Goal: Information Seeking & Learning: Learn about a topic

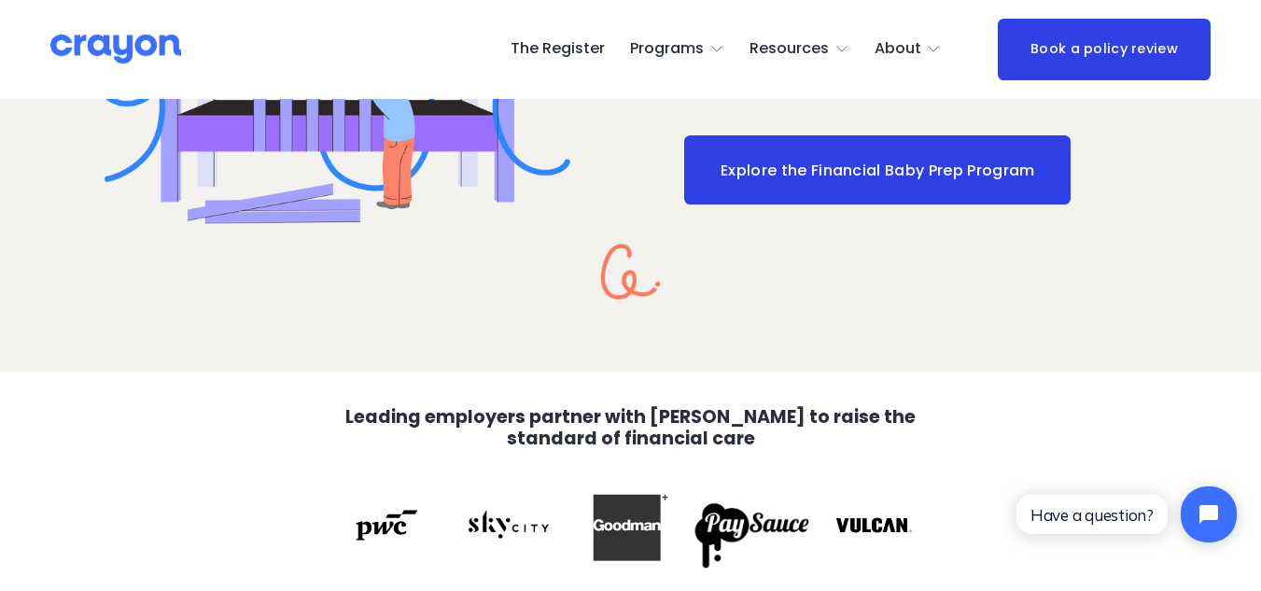
scroll to position [2903, 0]
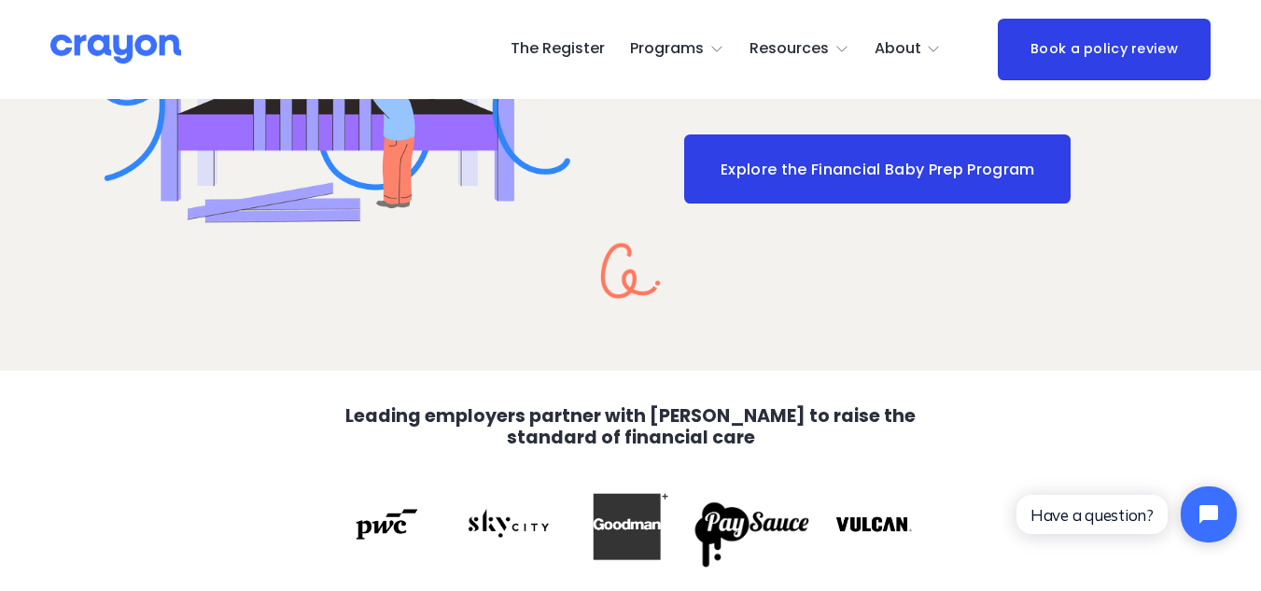
click at [0, 0] on span "Parent Hub" at bounding box center [0, 0] width 0 height 0
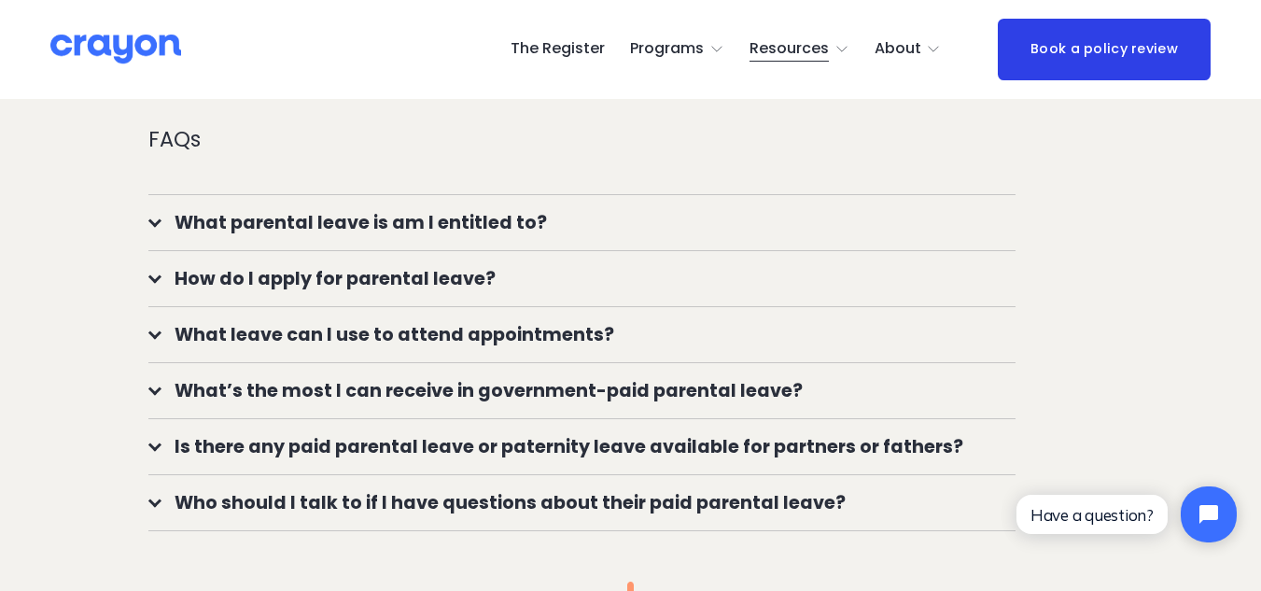
click at [439, 236] on span "What parental leave is am I entitled to?" at bounding box center [588, 222] width 854 height 27
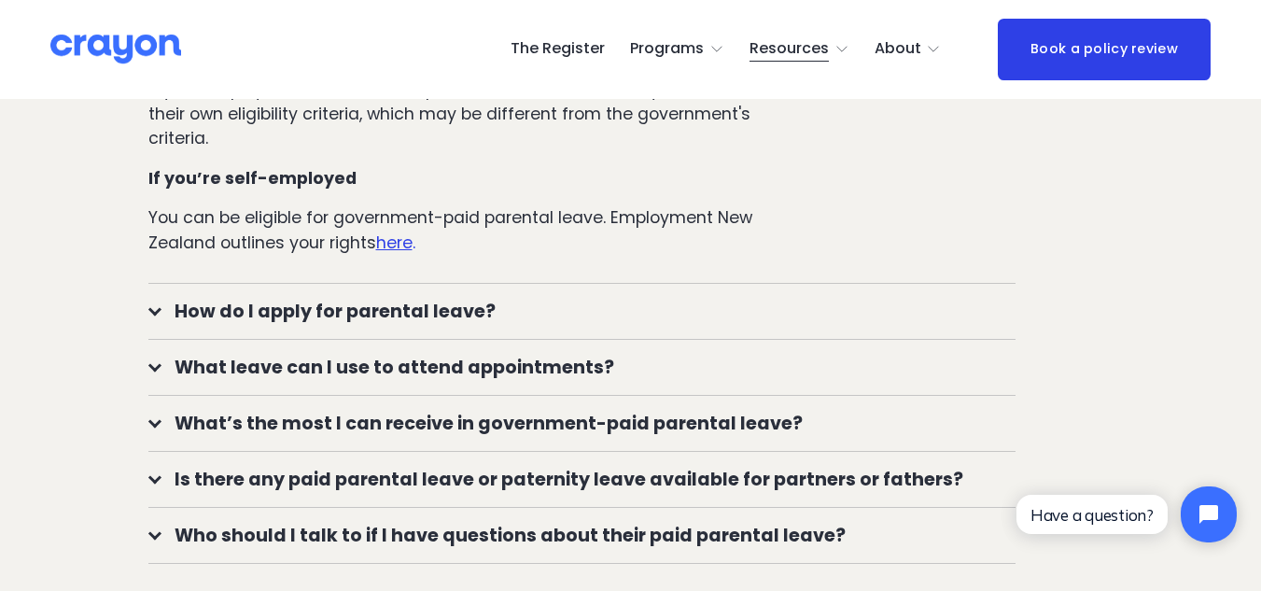
scroll to position [1659, 0]
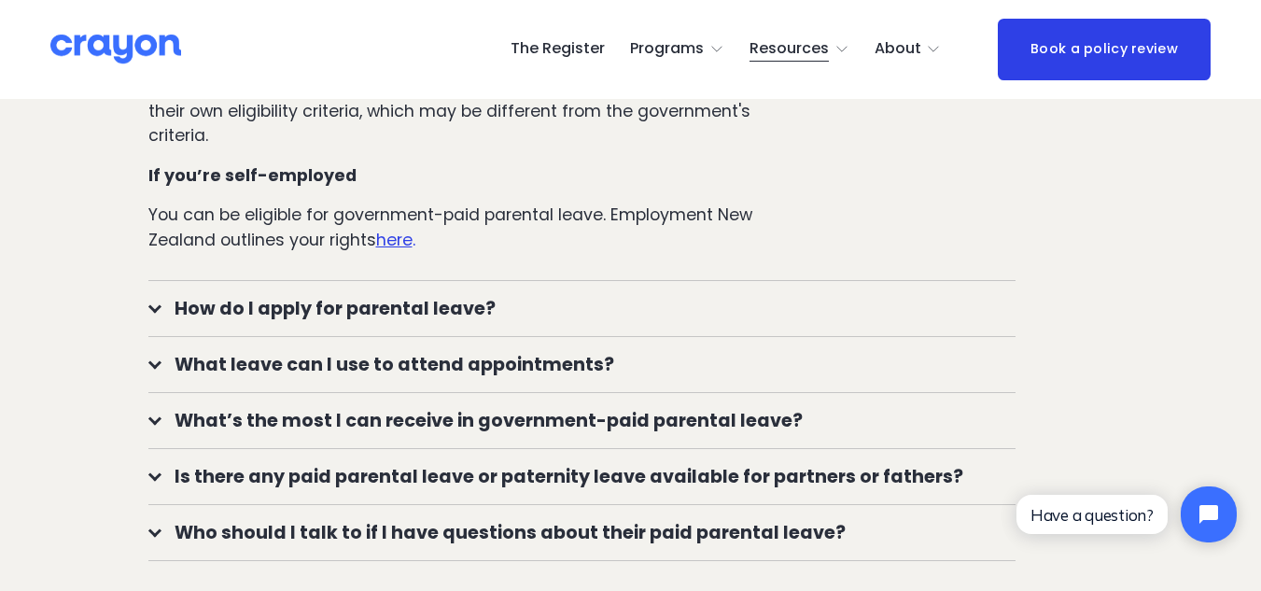
click at [315, 315] on span "How do I apply for parental leave?" at bounding box center [588, 308] width 854 height 27
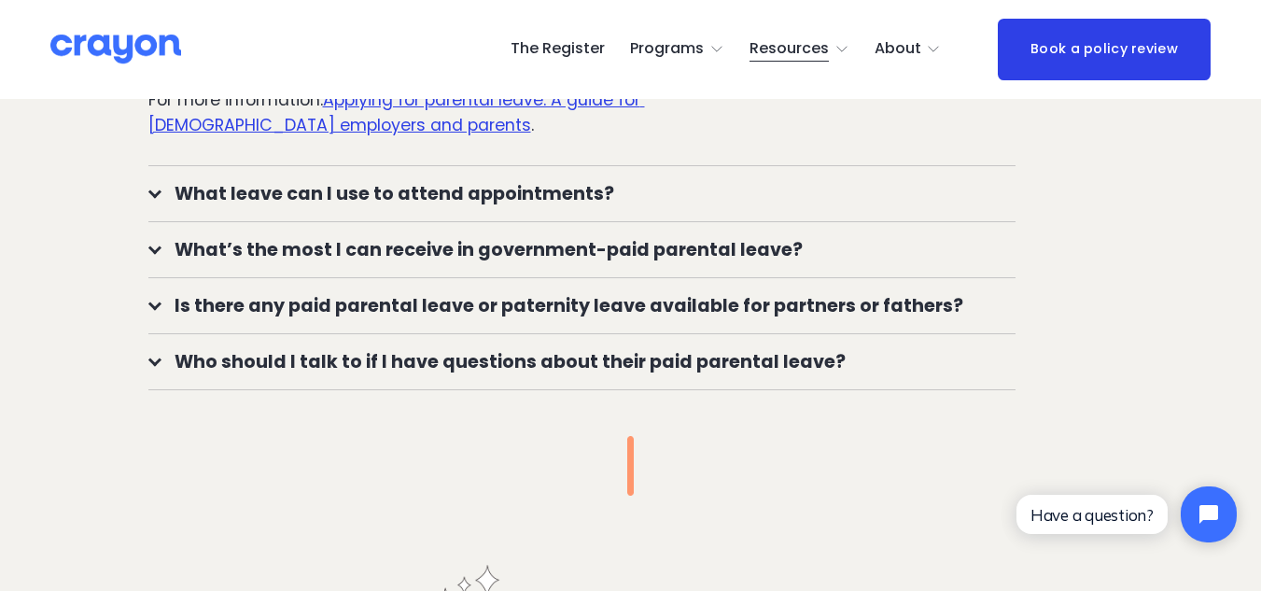
scroll to position [2025, 0]
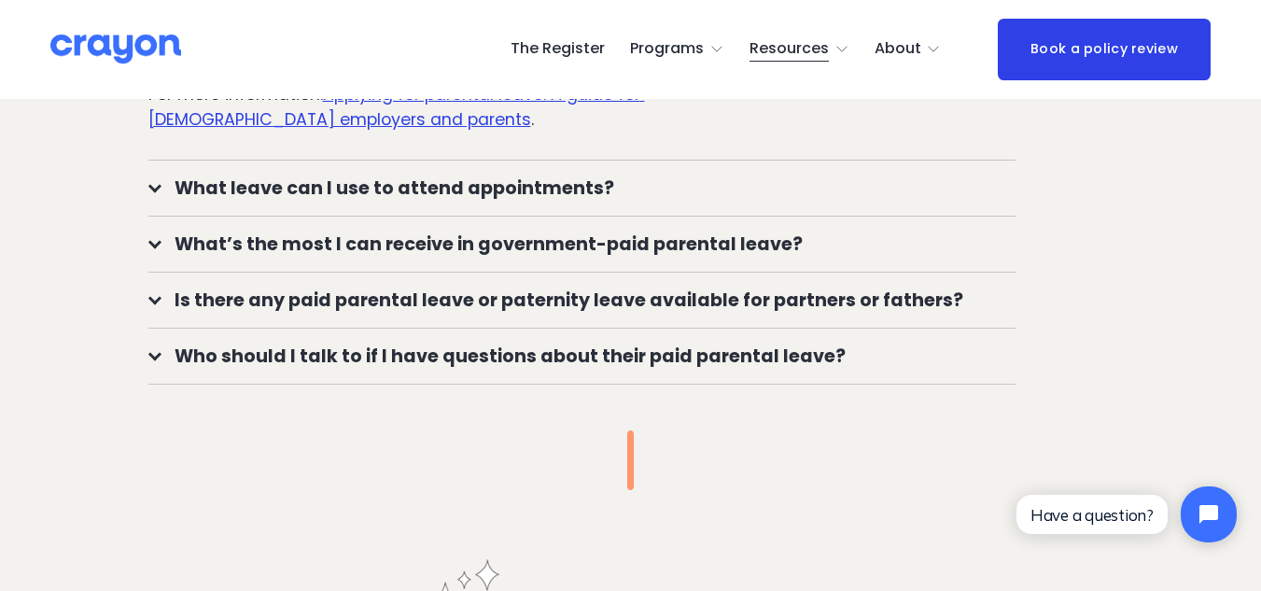
click at [264, 192] on span "What leave can I use to attend appointments?" at bounding box center [588, 188] width 854 height 27
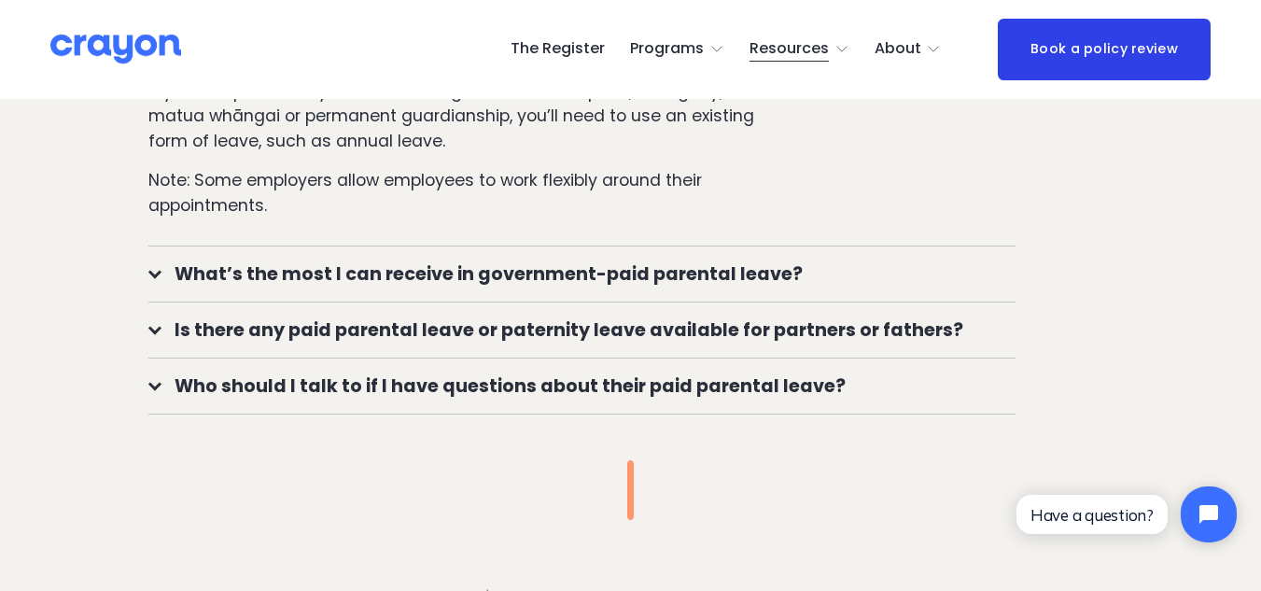
scroll to position [2283, 0]
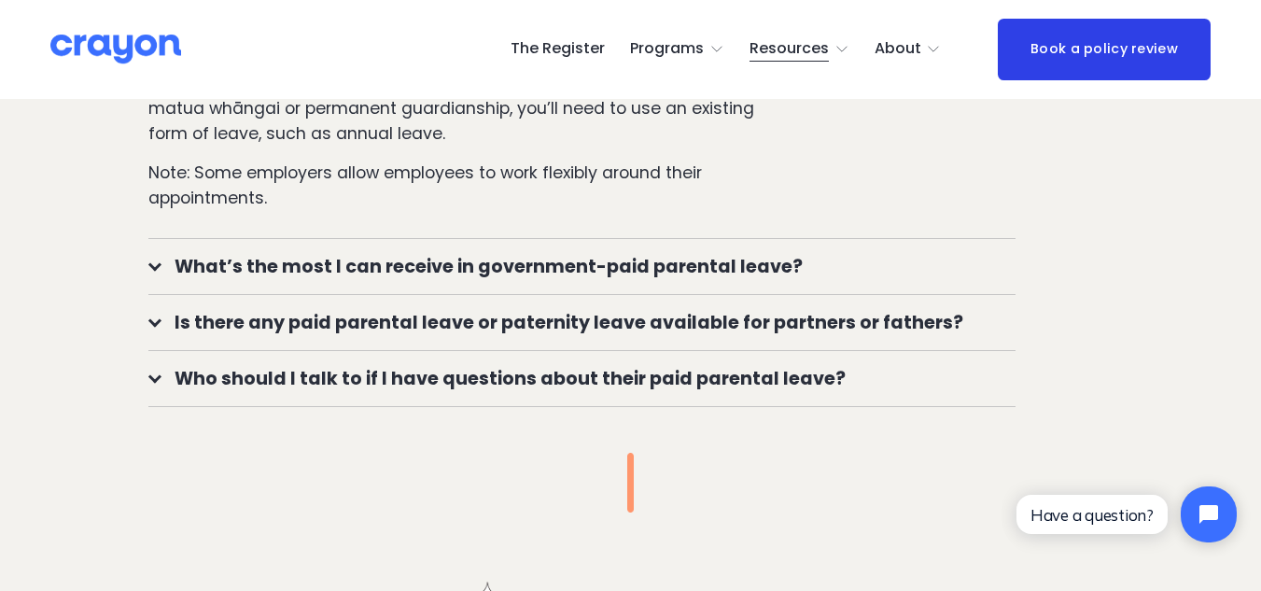
click at [203, 261] on button "What’s the most I can receive in government-paid parental leave?" at bounding box center [581, 266] width 867 height 55
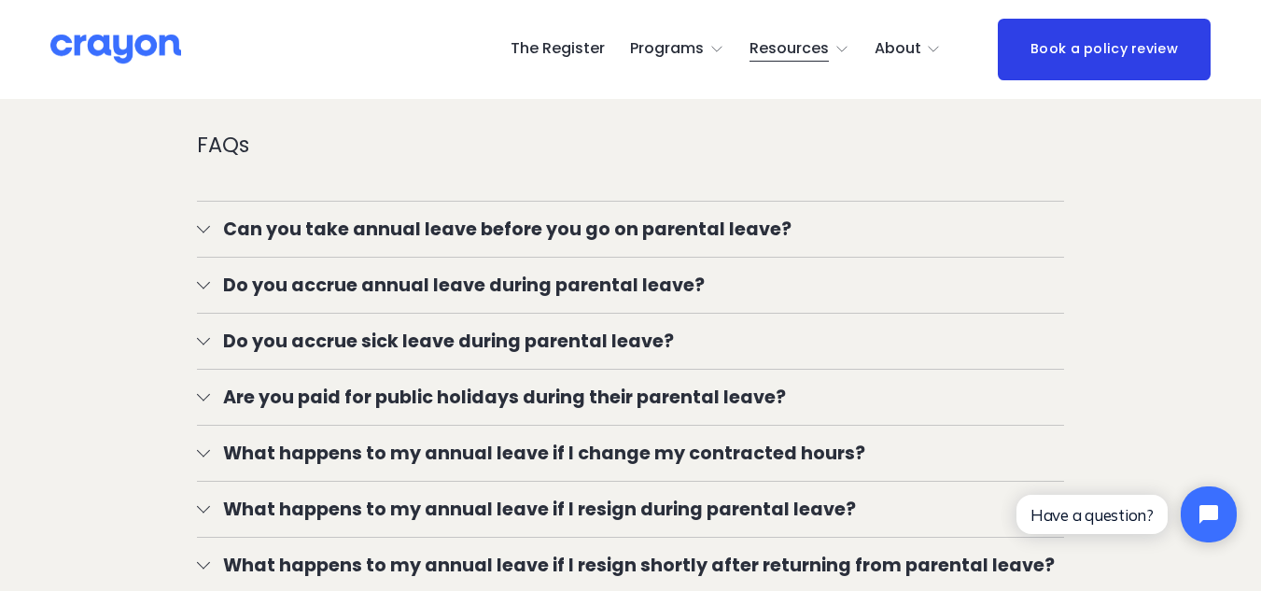
scroll to position [3778, 0]
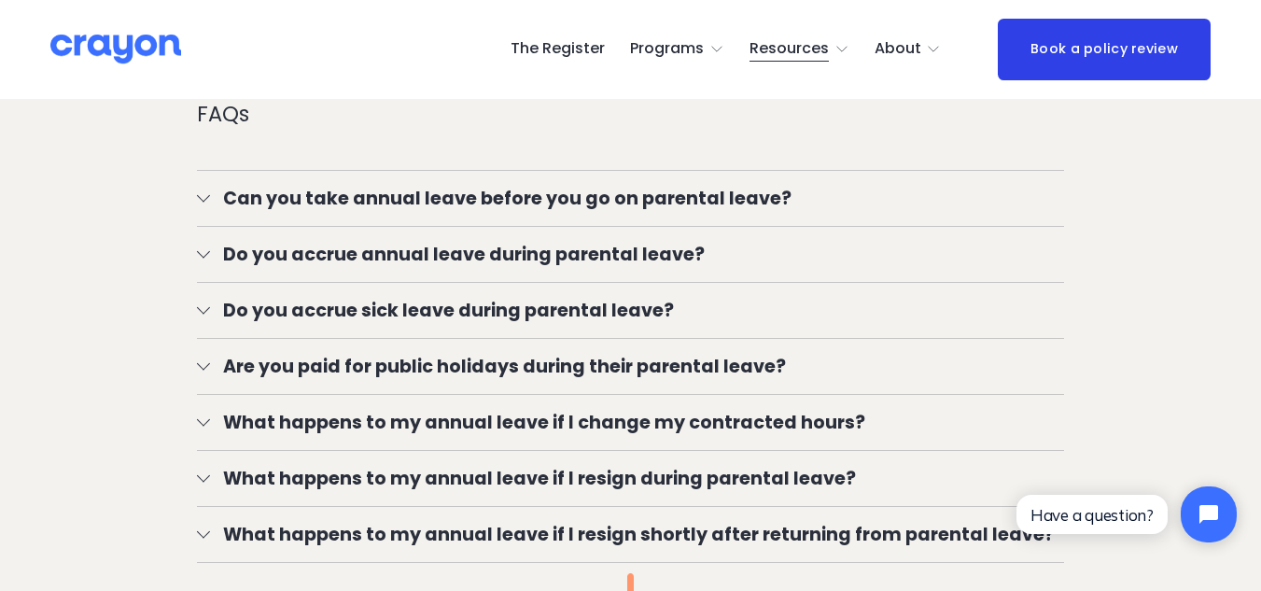
click at [253, 203] on button "Can you take annual leave before you go on parental leave?" at bounding box center [630, 198] width 867 height 55
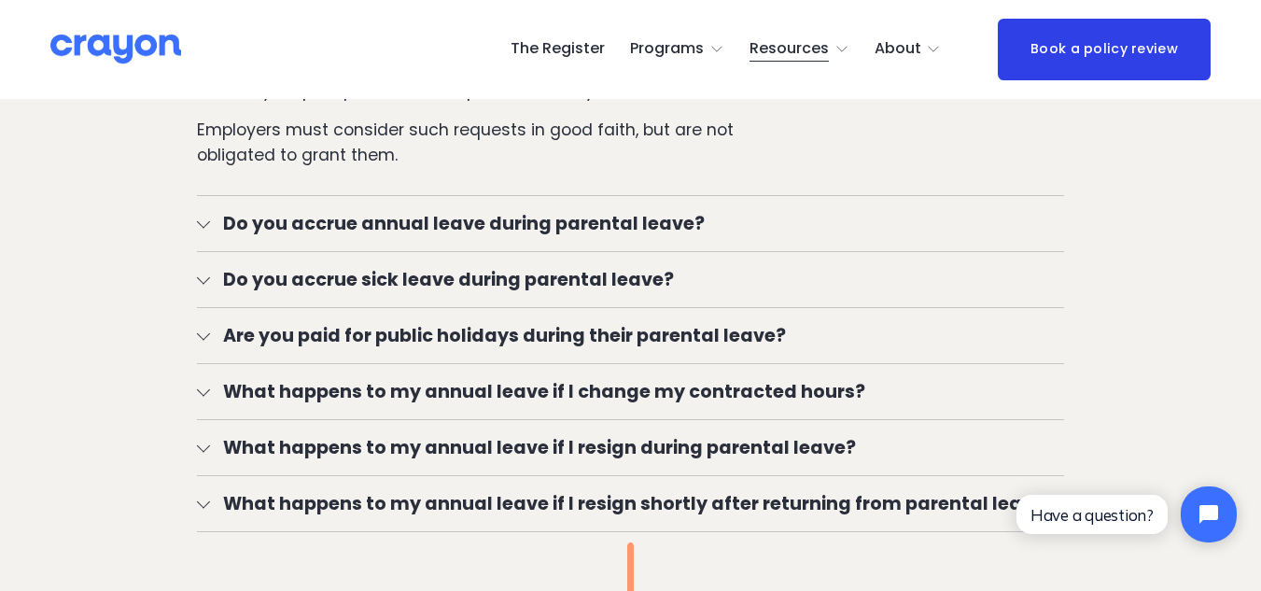
scroll to position [3974, 0]
click at [314, 227] on button "Do you accrue annual leave during parental leave?" at bounding box center [630, 224] width 867 height 55
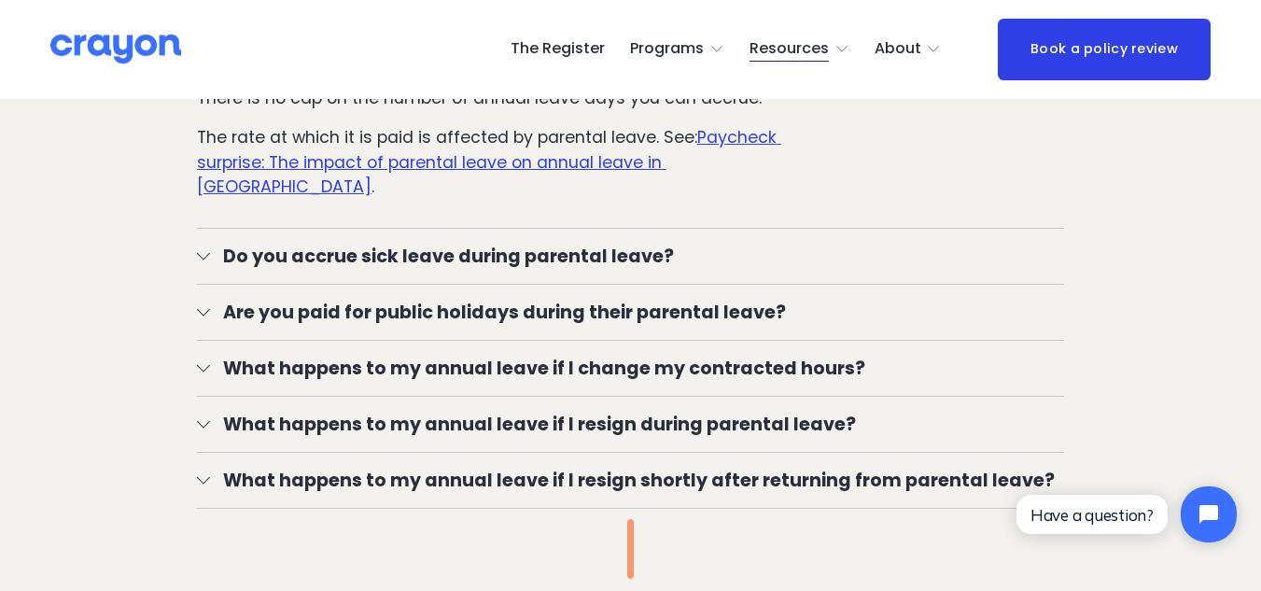
scroll to position [4205, 0]
click at [235, 255] on span "Do you accrue sick leave during parental leave?" at bounding box center [637, 255] width 854 height 27
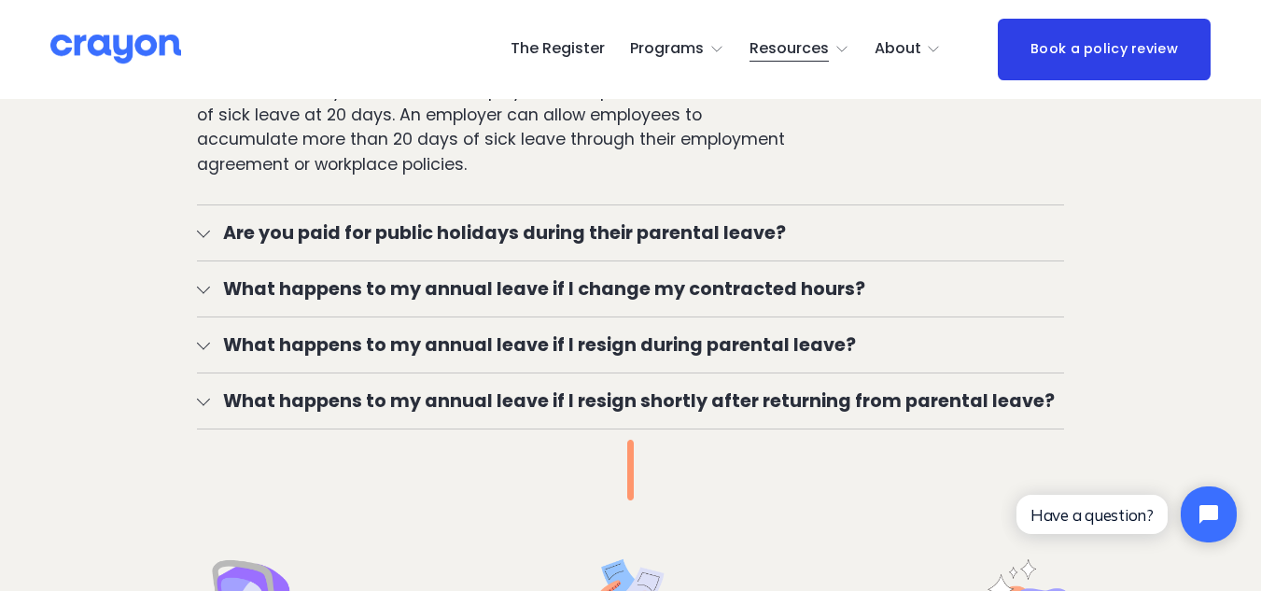
scroll to position [4475, 0]
click at [224, 348] on span "What happens to my annual leave if I resign during parental leave?" at bounding box center [637, 343] width 854 height 27
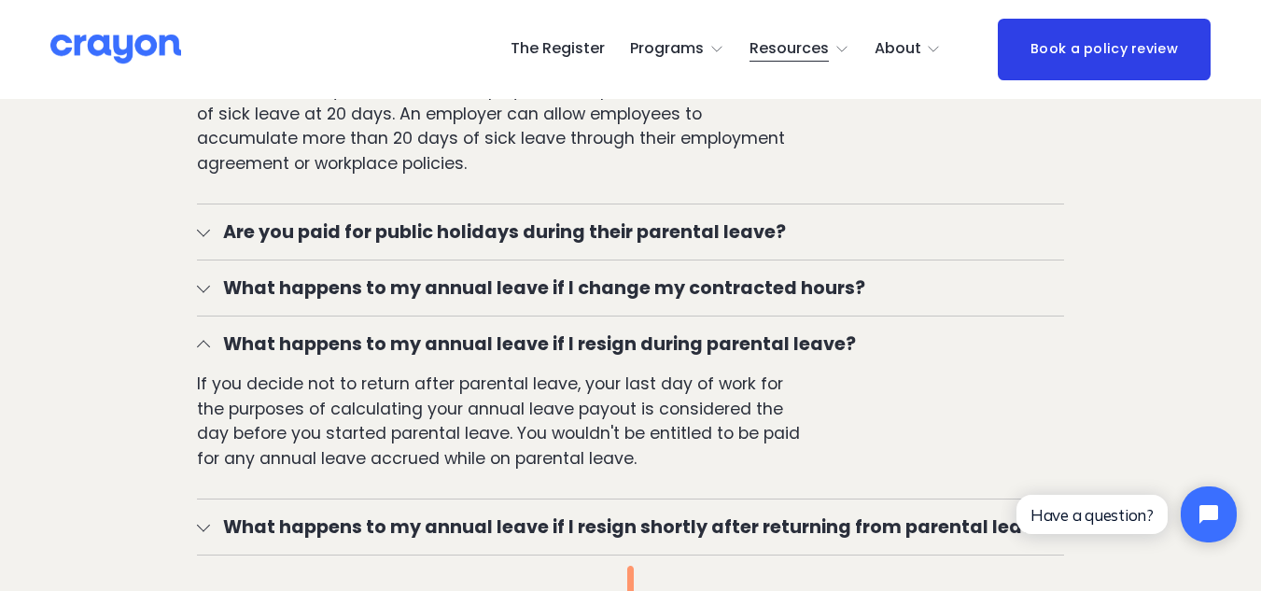
click at [213, 349] on span "What happens to my annual leave if I resign during parental leave?" at bounding box center [637, 343] width 854 height 27
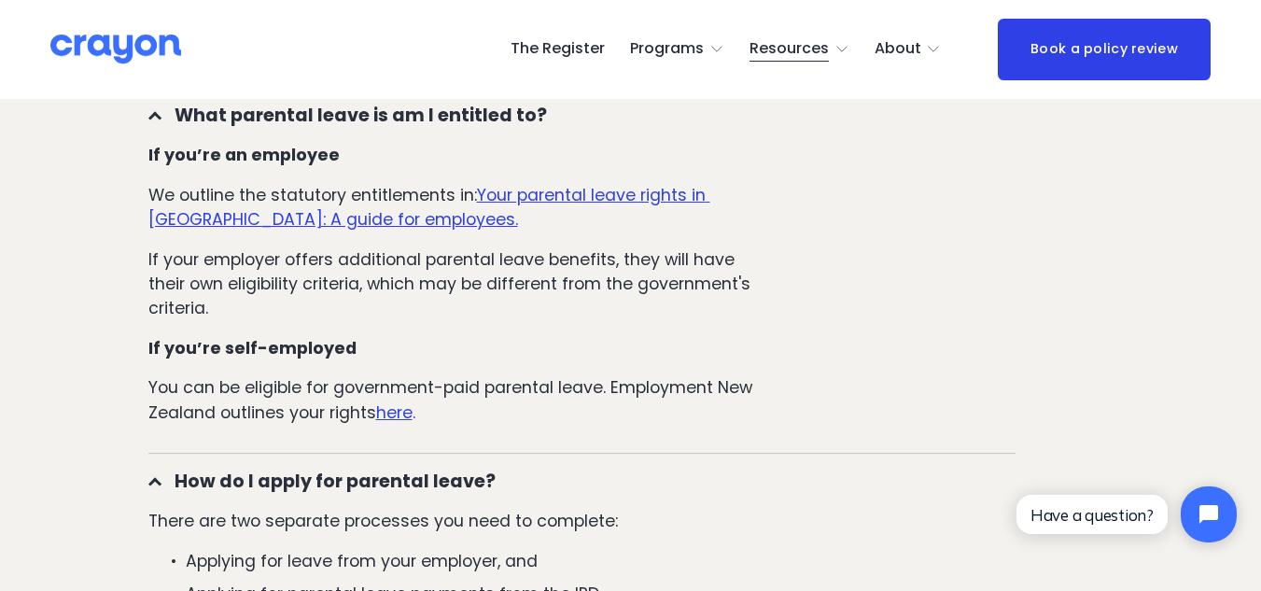
scroll to position [1488, 0]
click at [375, 224] on u "Your parental leave rights in [GEOGRAPHIC_DATA]: A guide for employees." at bounding box center [429, 206] width 562 height 48
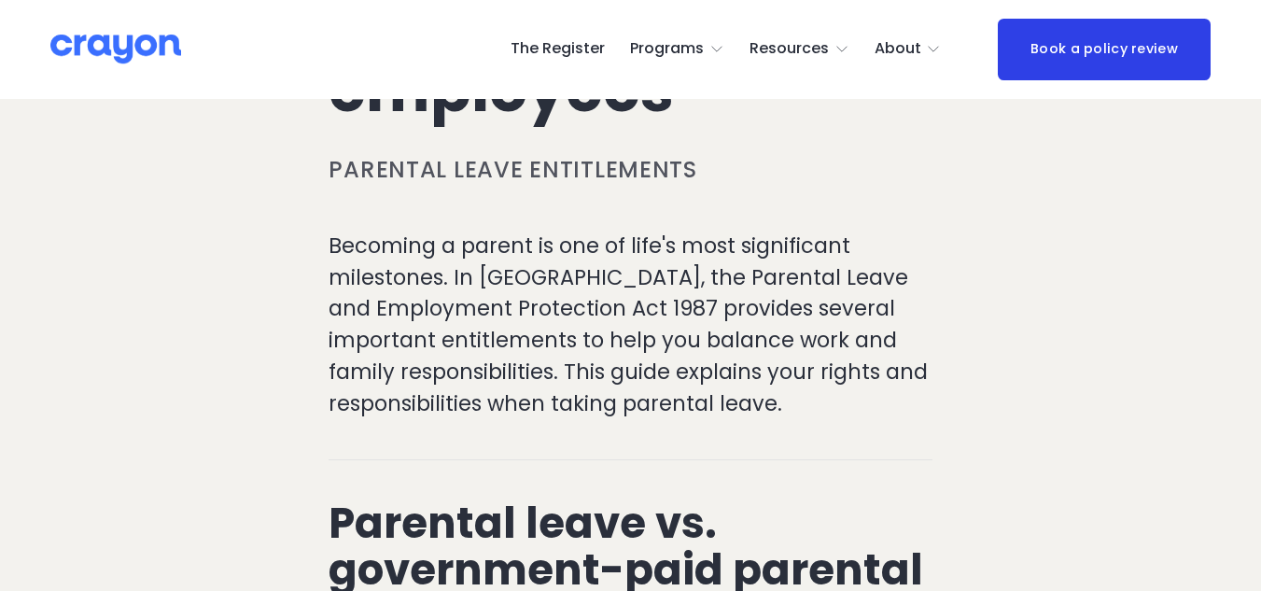
scroll to position [440, 0]
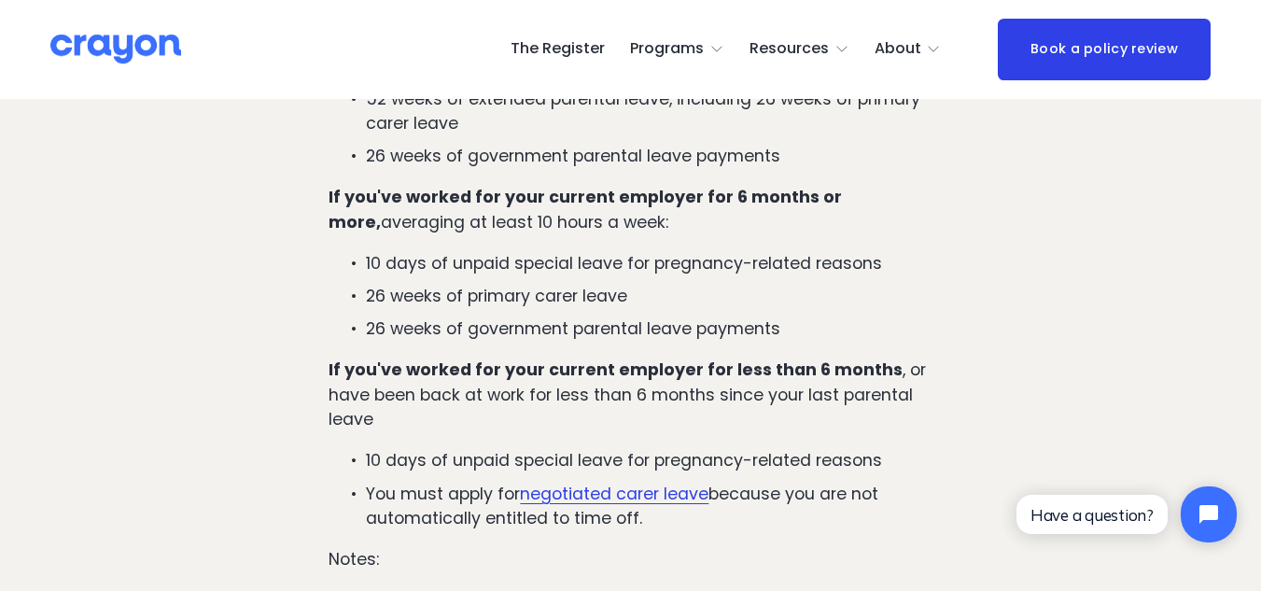
scroll to position [2963, 0]
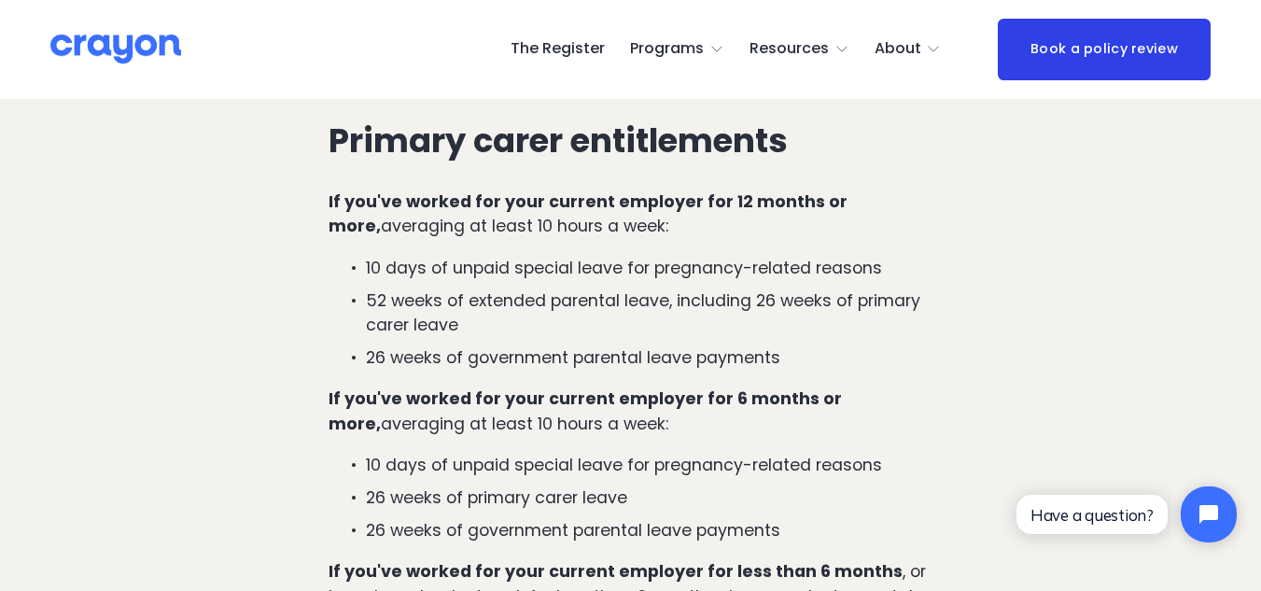
scroll to position [2764, 0]
